Goal: Transaction & Acquisition: Purchase product/service

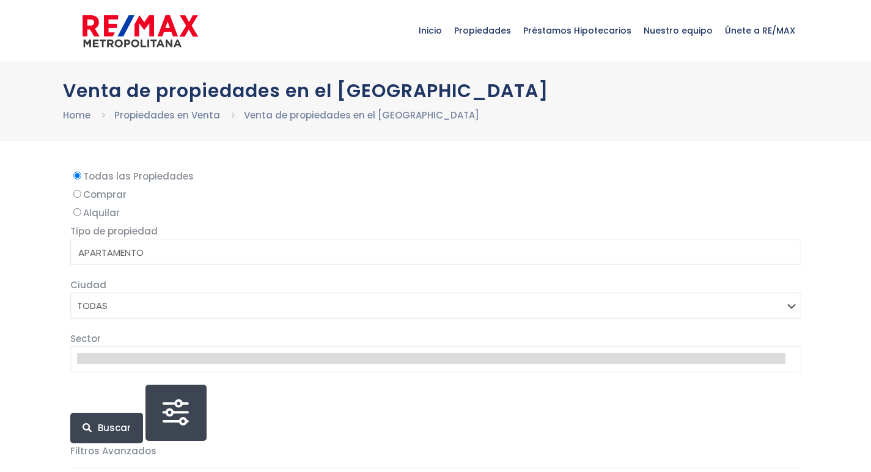
select select
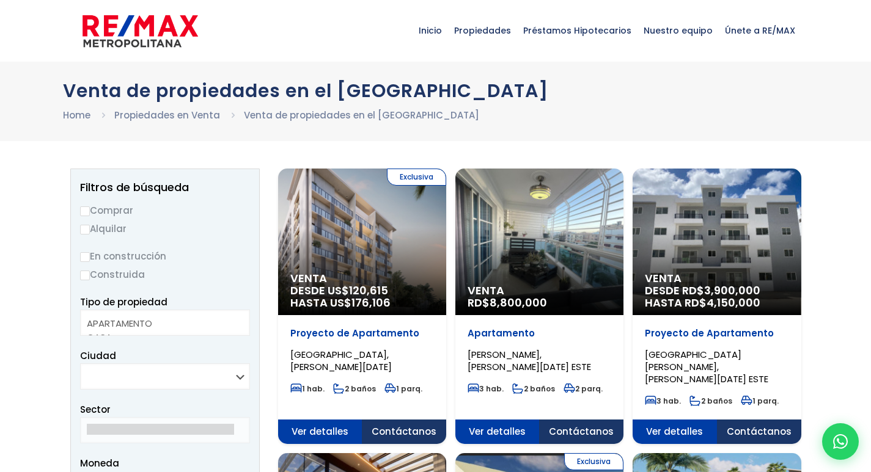
select select
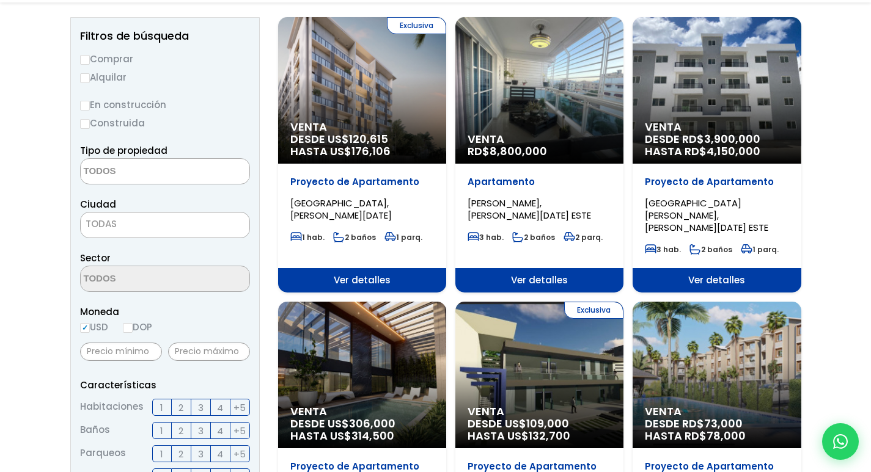
scroll to position [183, 0]
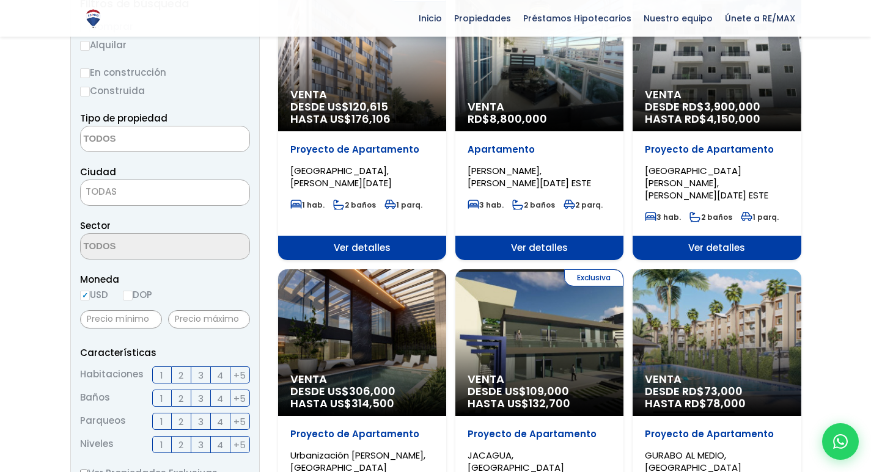
click at [712, 76] on div "Venta DESDE RD$ 3,900,000 HASTA RD$ 4,150,000" at bounding box center [716, 58] width 168 height 147
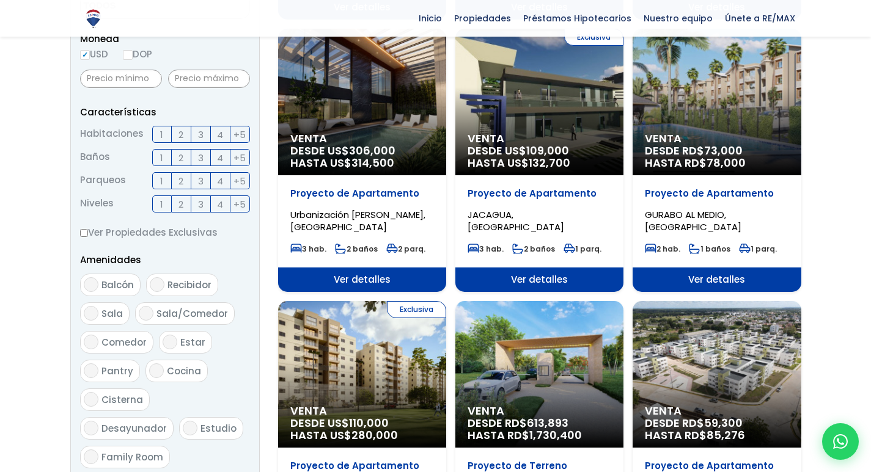
scroll to position [489, 0]
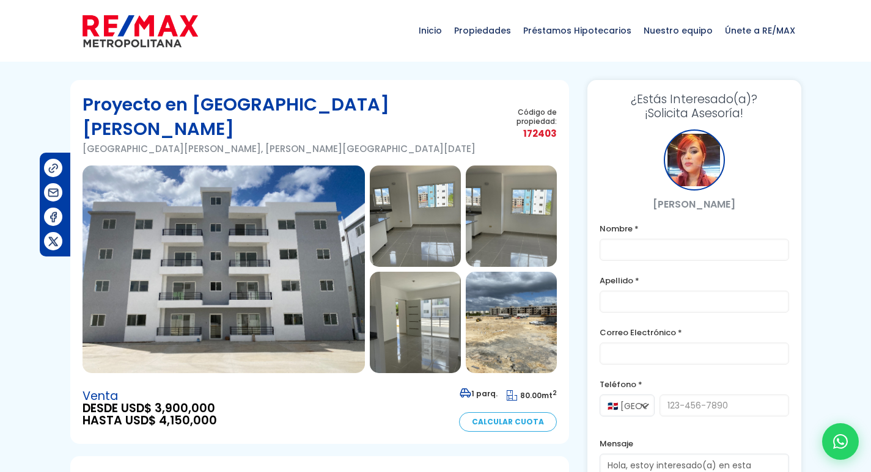
click at [316, 232] on img at bounding box center [223, 270] width 282 height 208
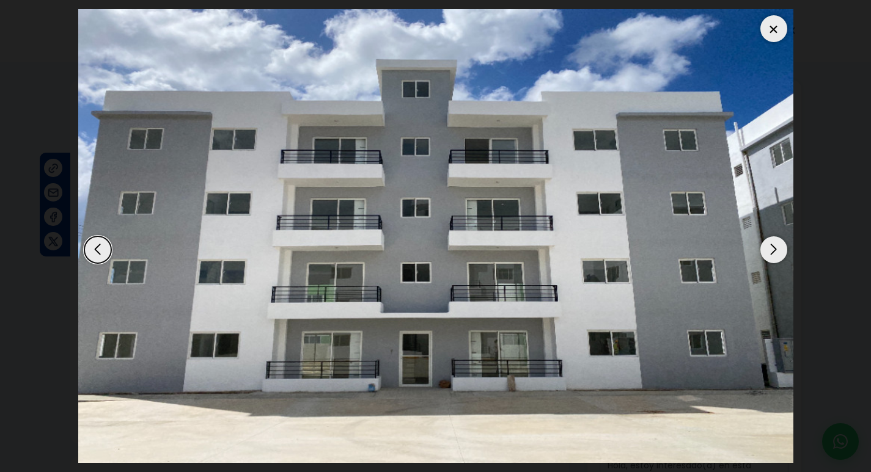
click at [776, 254] on div "Next slide" at bounding box center [773, 249] width 27 height 27
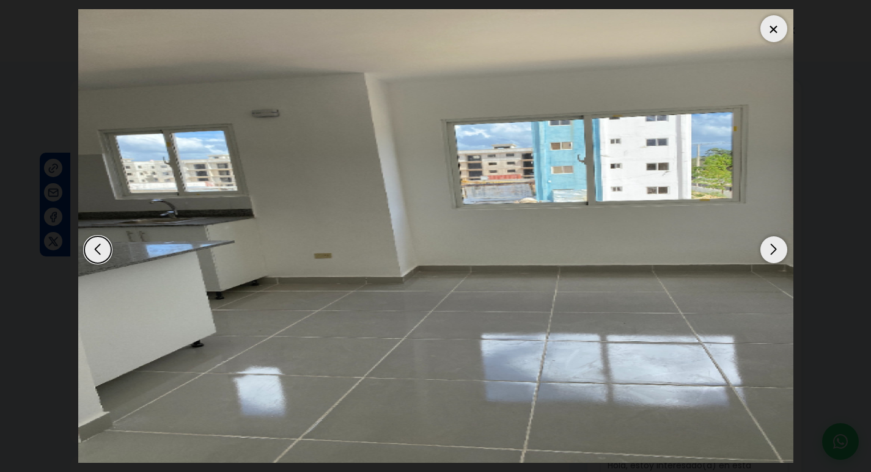
click at [766, 254] on div "Next slide" at bounding box center [773, 249] width 27 height 27
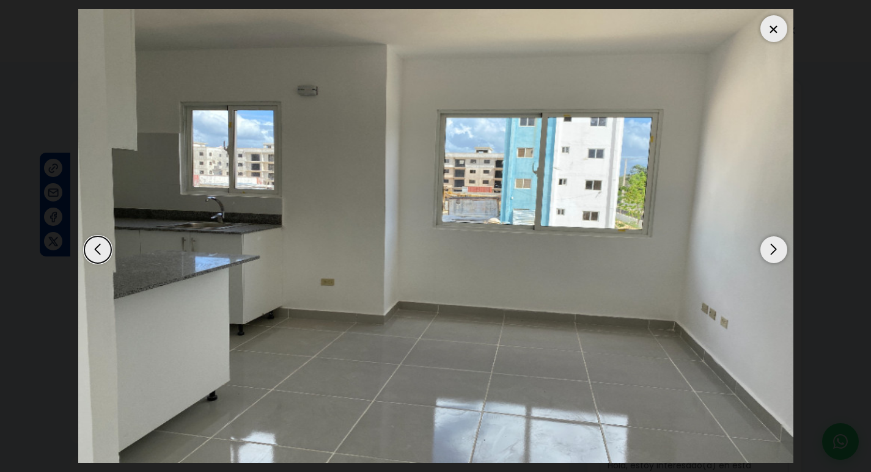
click at [766, 254] on div "Next slide" at bounding box center [773, 249] width 27 height 27
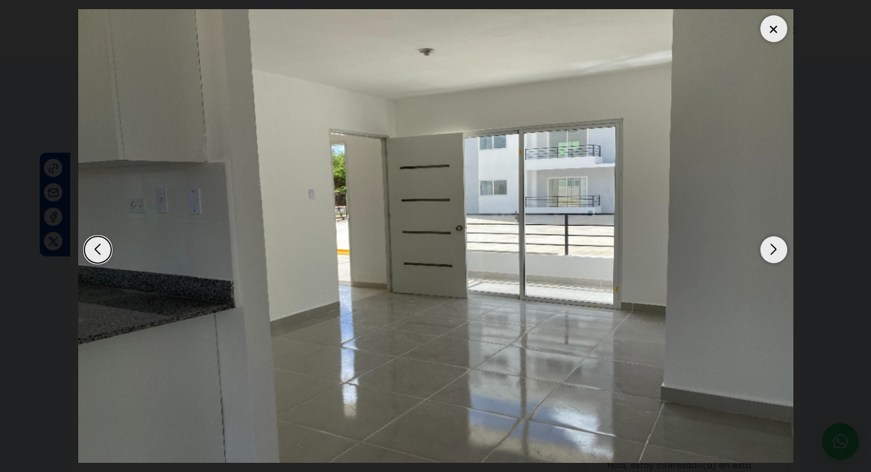
click at [766, 254] on div "Next slide" at bounding box center [773, 249] width 27 height 27
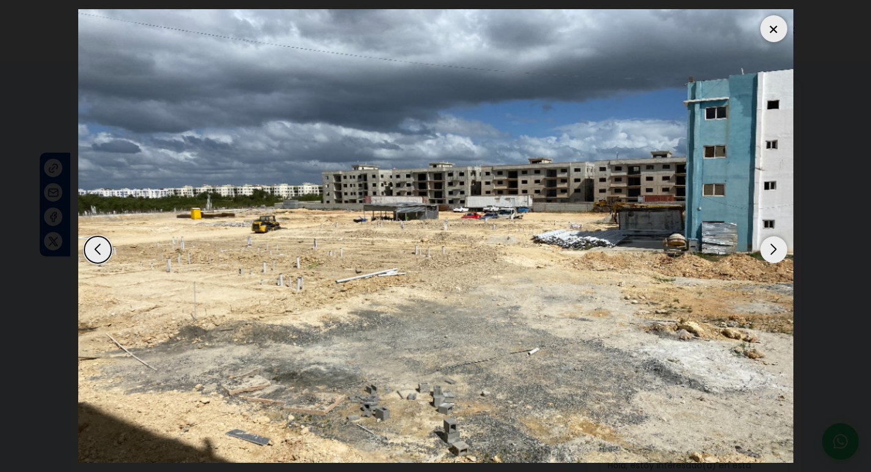
click at [766, 254] on div "Next slide" at bounding box center [773, 249] width 27 height 27
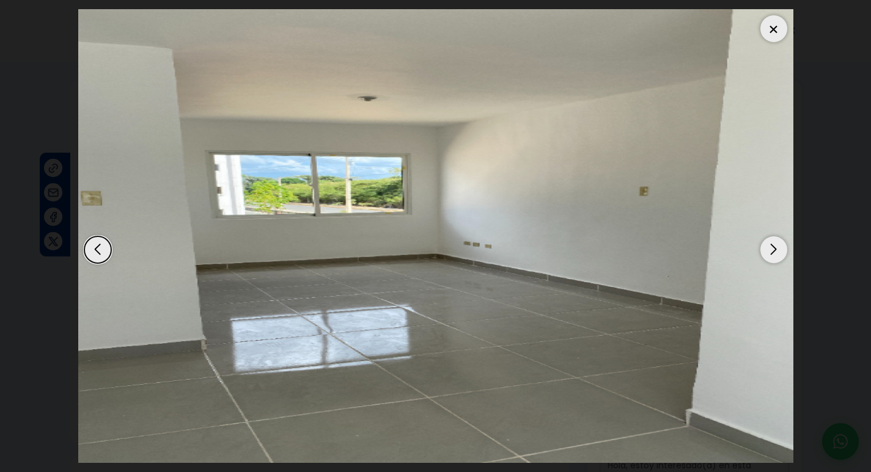
click at [766, 254] on div "Next slide" at bounding box center [773, 249] width 27 height 27
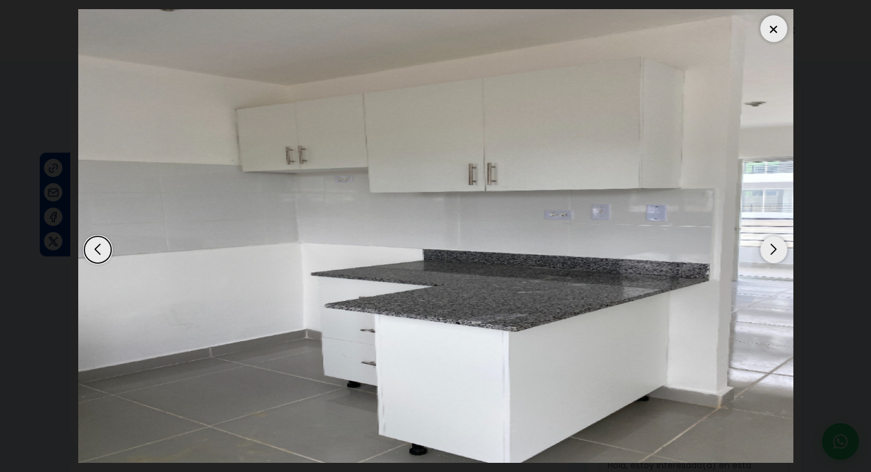
click at [766, 254] on div "Next slide" at bounding box center [773, 249] width 27 height 27
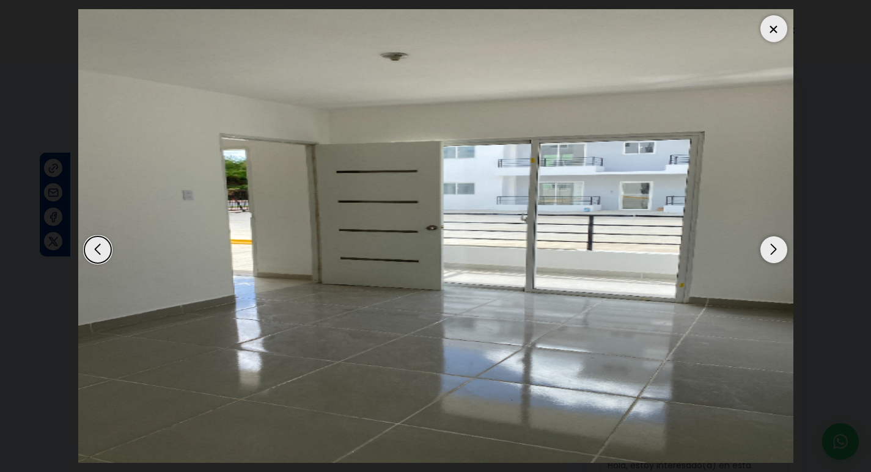
click at [766, 254] on div "Next slide" at bounding box center [773, 249] width 27 height 27
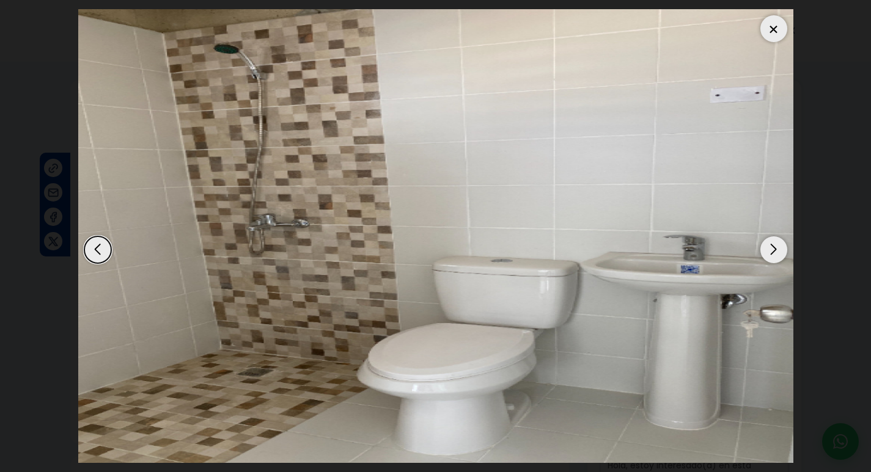
click at [766, 254] on div "Next slide" at bounding box center [773, 249] width 27 height 27
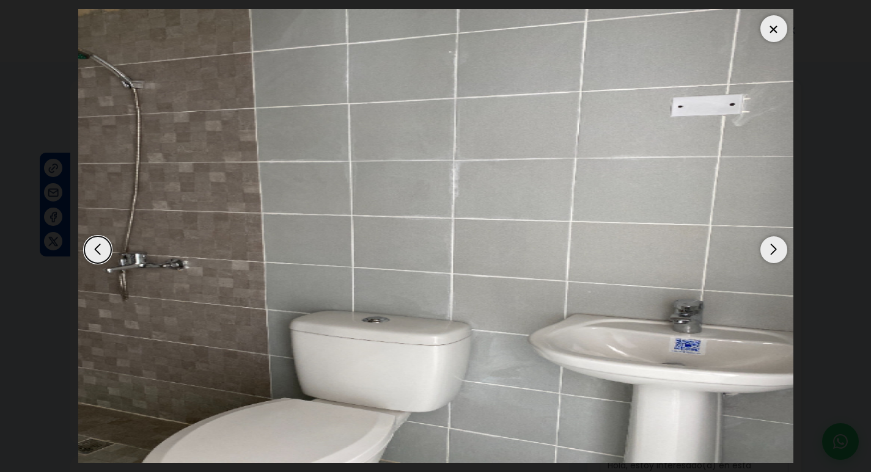
click at [766, 254] on div "Next slide" at bounding box center [773, 249] width 27 height 27
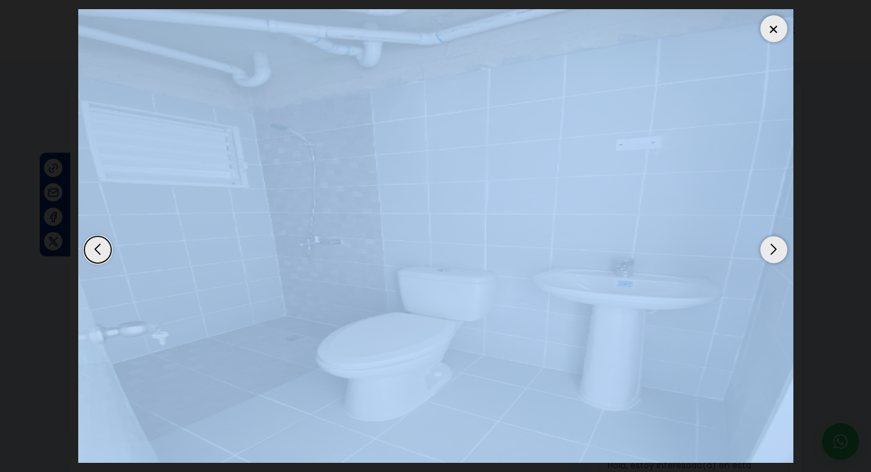
click at [766, 254] on div "Next slide" at bounding box center [773, 249] width 27 height 27
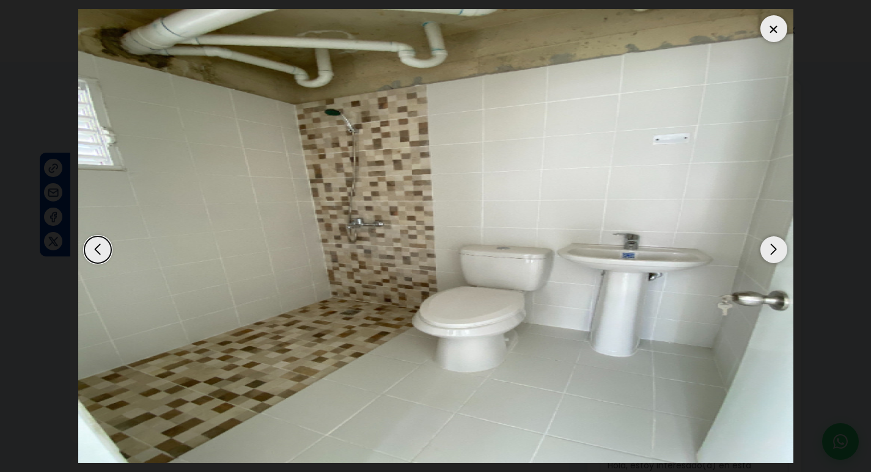
click at [766, 254] on div "Next slide" at bounding box center [773, 249] width 27 height 27
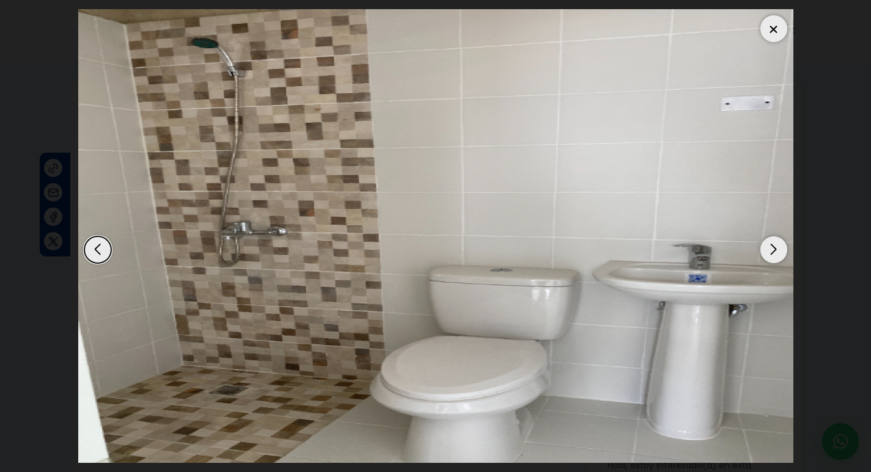
click at [766, 254] on div "Next slide" at bounding box center [773, 249] width 27 height 27
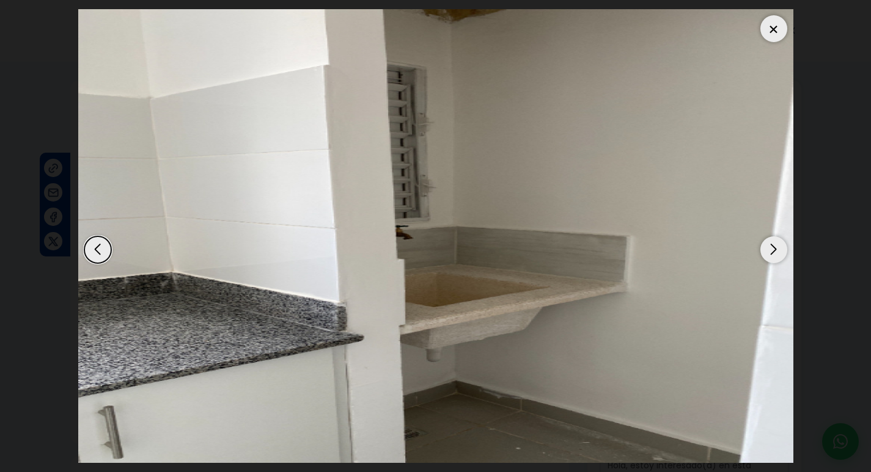
click at [766, 254] on div "Next slide" at bounding box center [773, 249] width 27 height 27
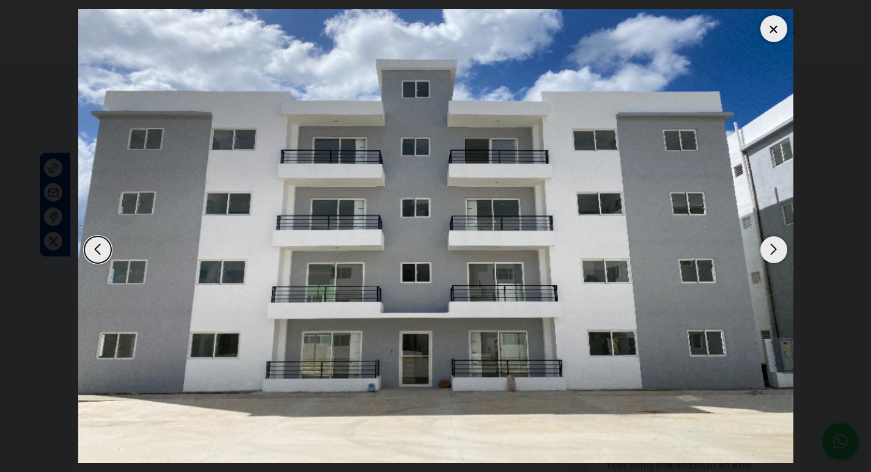
click at [766, 254] on div "Next slide" at bounding box center [773, 249] width 27 height 27
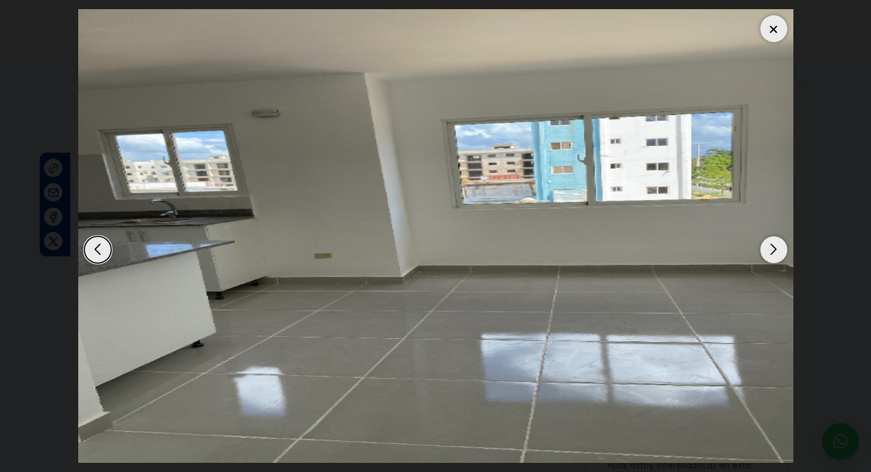
click at [87, 246] on div "Previous slide" at bounding box center [97, 249] width 27 height 27
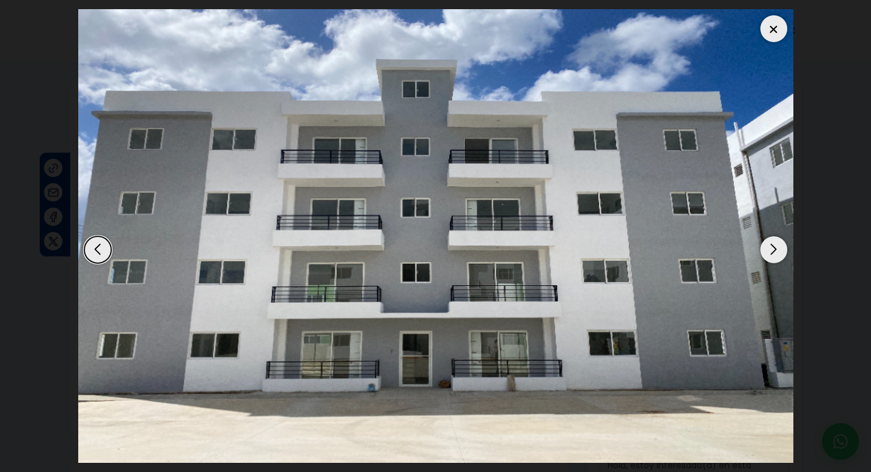
click at [767, 25] on div at bounding box center [773, 28] width 27 height 27
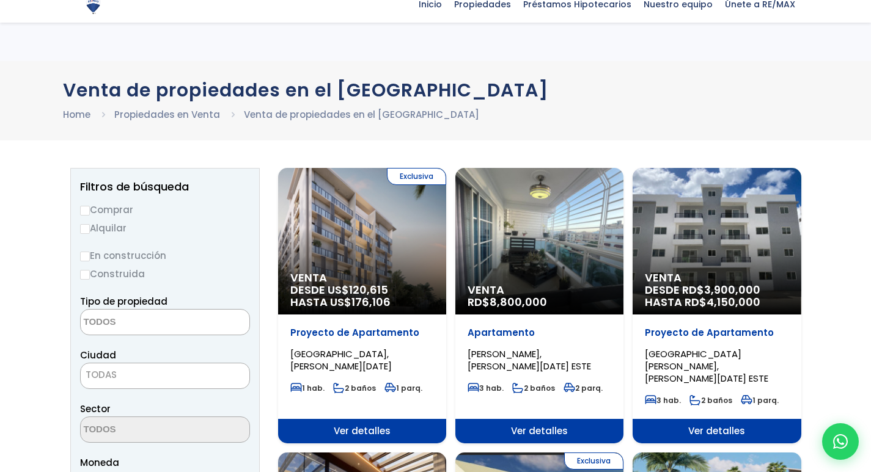
select select
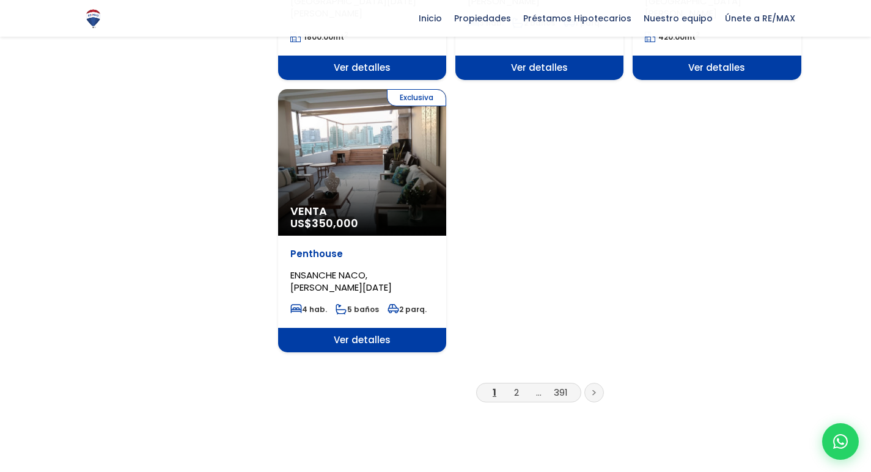
scroll to position [1515, 0]
